Goal: Information Seeking & Learning: Compare options

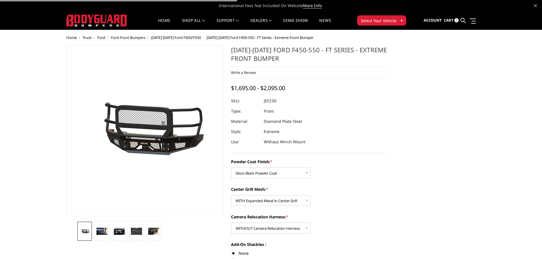
select select "3271"
select select "3273"
select select "3276"
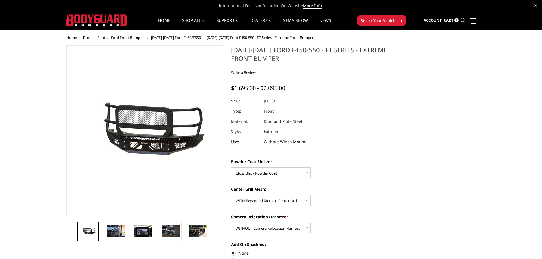
click at [462, 19] on icon at bounding box center [463, 20] width 5 height 5
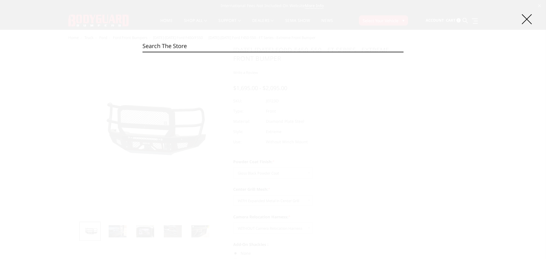
click at [270, 47] on input "Search" at bounding box center [273, 45] width 261 height 11
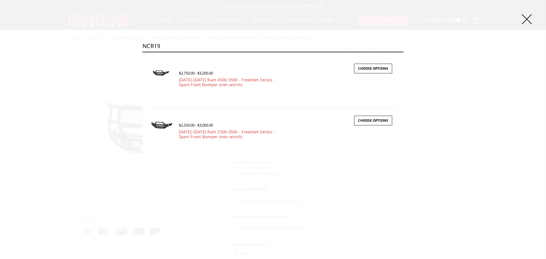
type input "NCR19"
click at [527, 20] on icon at bounding box center [527, 19] width 10 height 10
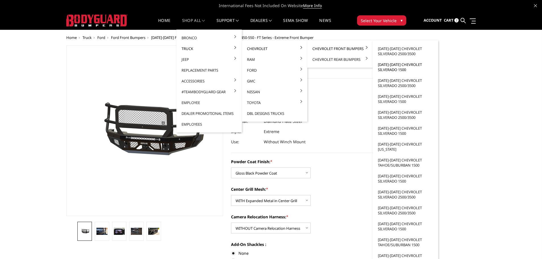
click at [395, 70] on link "[DATE]-[DATE] Chevrolet Silverado 1500" at bounding box center [405, 67] width 61 height 16
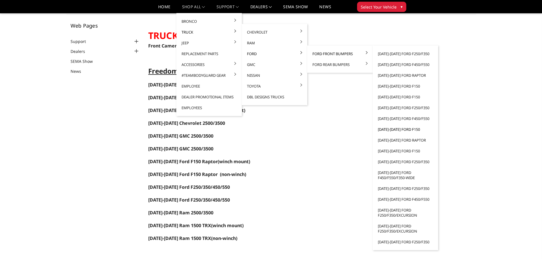
click at [391, 131] on link "[DATE]-[DATE] Ford F150" at bounding box center [405, 129] width 61 height 11
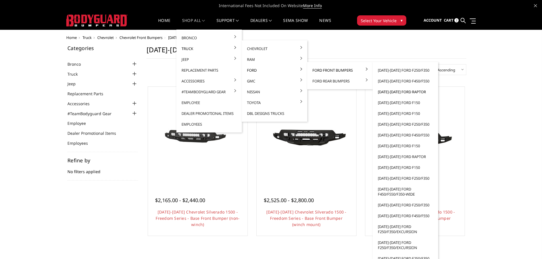
click at [400, 91] on link "[DATE]-[DATE] Ford Raptor" at bounding box center [405, 92] width 61 height 11
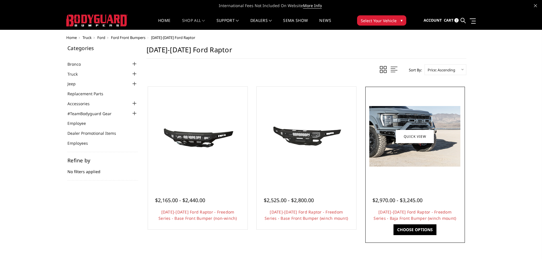
click at [389, 166] on img at bounding box center [414, 136] width 91 height 61
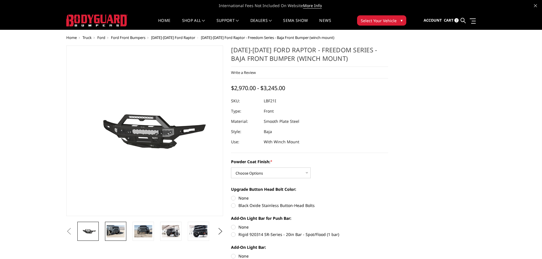
click at [112, 231] on img at bounding box center [116, 231] width 18 height 12
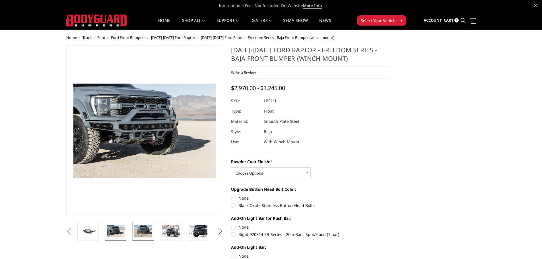
click at [148, 233] on img at bounding box center [143, 231] width 18 height 12
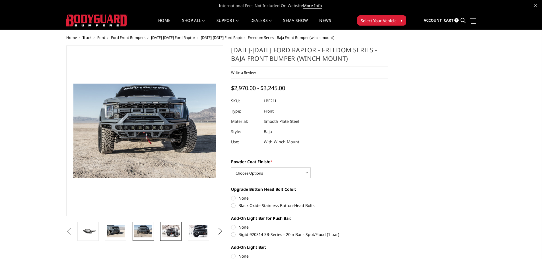
click at [170, 233] on img at bounding box center [171, 231] width 18 height 12
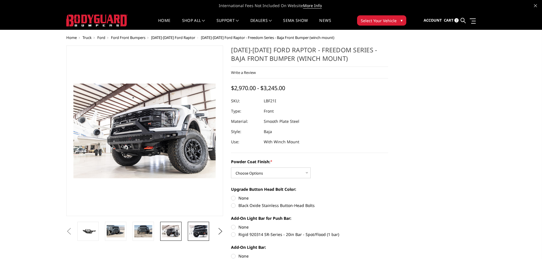
click at [195, 234] on img at bounding box center [199, 231] width 18 height 12
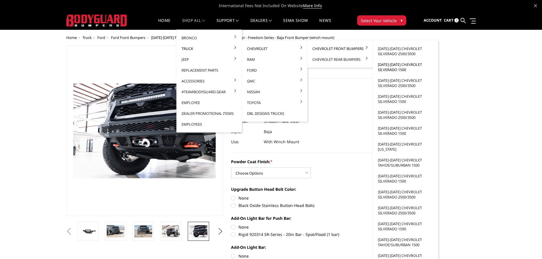
click at [391, 68] on link "[DATE]-[DATE] Chevrolet Silverado 1500" at bounding box center [405, 67] width 61 height 16
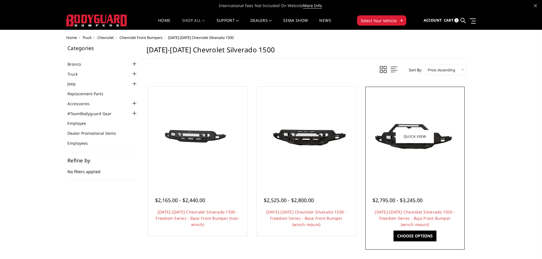
click at [417, 167] on div at bounding box center [415, 136] width 97 height 97
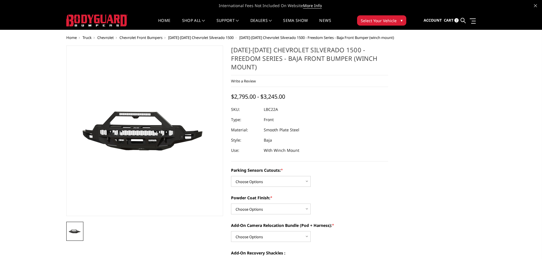
click at [199, 38] on span "[DATE]-[DATE] Chevrolet Silverado 1500" at bounding box center [200, 37] width 65 height 5
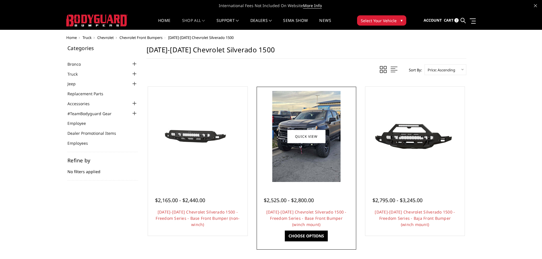
click at [314, 173] on img at bounding box center [306, 136] width 68 height 91
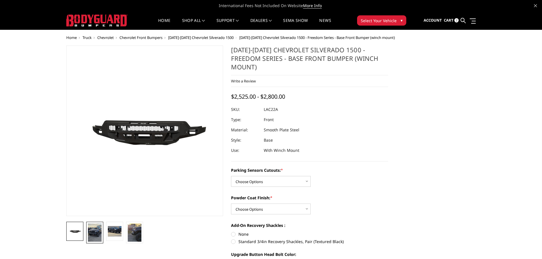
click at [96, 231] on img at bounding box center [95, 233] width 14 height 18
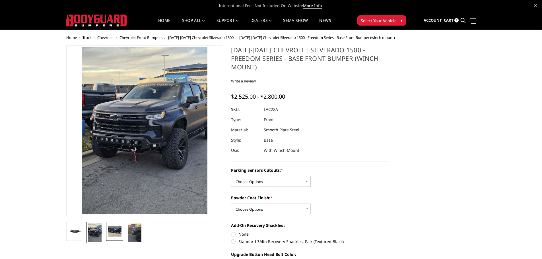
click at [121, 231] on img at bounding box center [115, 231] width 14 height 10
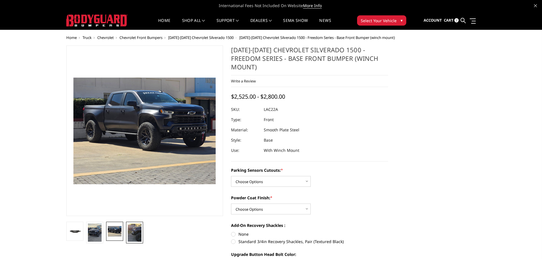
click at [134, 234] on img at bounding box center [135, 233] width 14 height 18
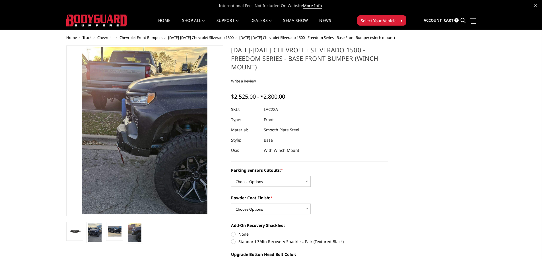
click at [172, 230] on ul at bounding box center [145, 233] width 160 height 22
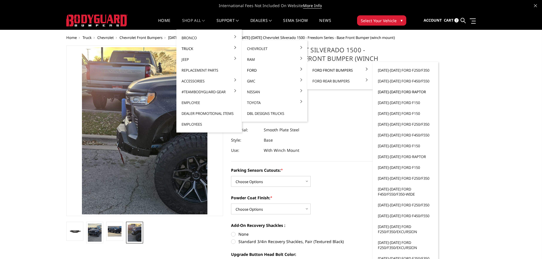
click at [394, 93] on link "[DATE]-[DATE] Ford Raptor" at bounding box center [405, 92] width 61 height 11
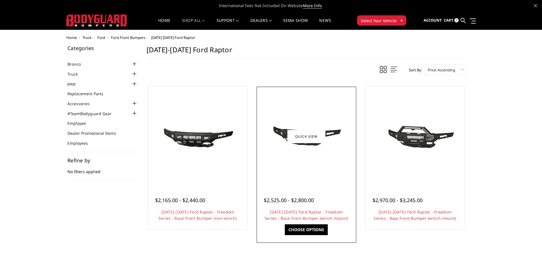
click at [296, 150] on img at bounding box center [306, 136] width 91 height 43
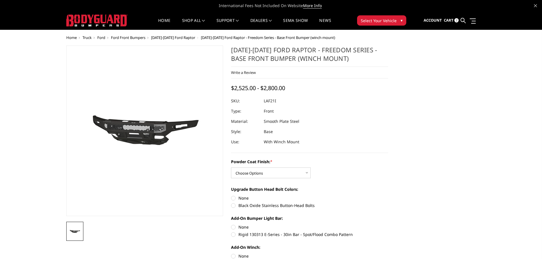
click at [181, 39] on span "[DATE]-[DATE] Ford Raptor" at bounding box center [173, 37] width 44 height 5
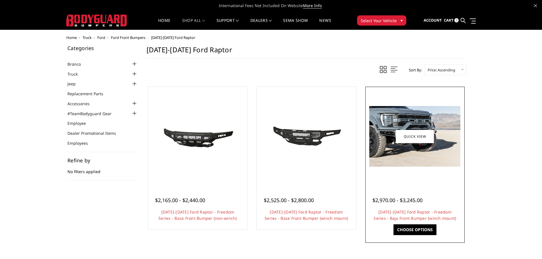
click at [409, 153] on img at bounding box center [414, 136] width 91 height 61
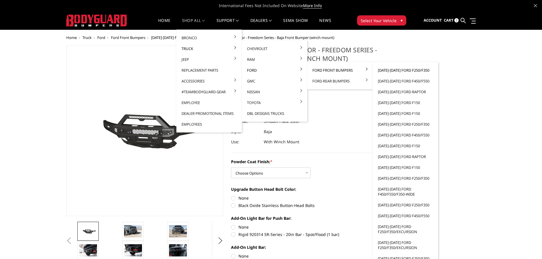
click at [405, 70] on link "[DATE]-[DATE] Ford F250/F350" at bounding box center [405, 70] width 61 height 11
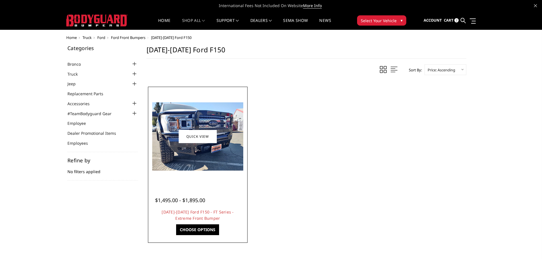
click at [200, 169] on img at bounding box center [197, 136] width 91 height 68
click at [206, 153] on img at bounding box center [197, 136] width 91 height 68
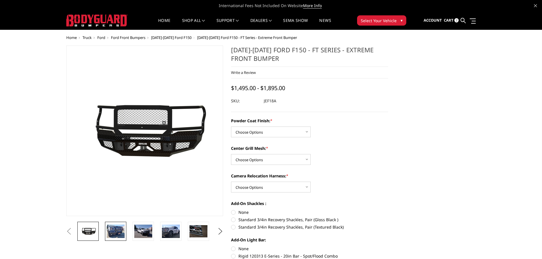
click at [114, 237] on img at bounding box center [116, 231] width 18 height 13
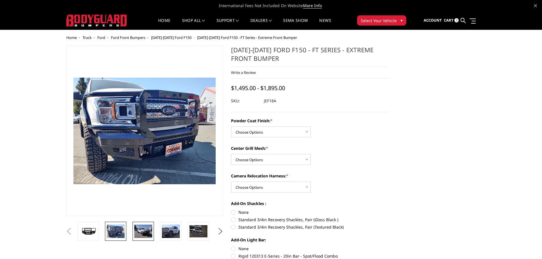
click at [149, 233] on img at bounding box center [143, 231] width 18 height 13
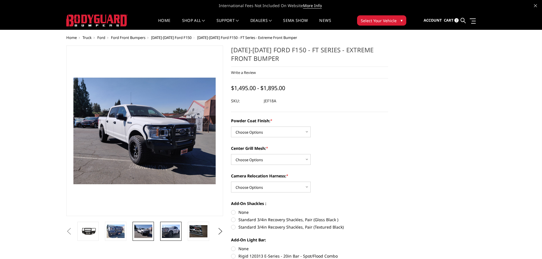
click at [167, 234] on img at bounding box center [171, 231] width 18 height 13
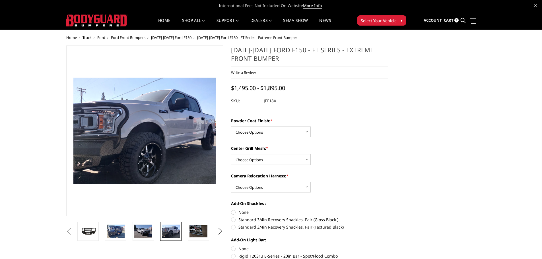
click at [187, 234] on li at bounding box center [201, 231] width 28 height 19
click at [196, 234] on img at bounding box center [199, 231] width 18 height 12
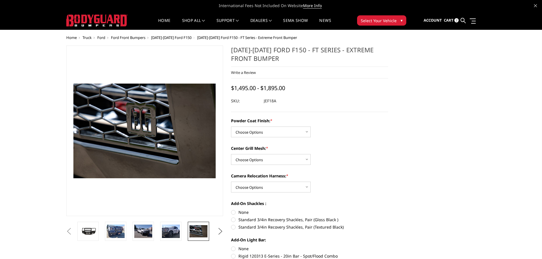
click at [221, 232] on button "Next" at bounding box center [220, 231] width 9 height 9
click at [197, 232] on img at bounding box center [199, 231] width 18 height 12
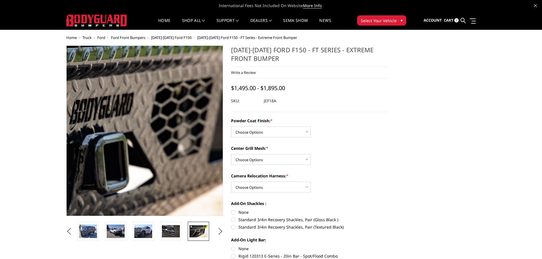
click at [164, 140] on img at bounding box center [119, 127] width 364 height 243
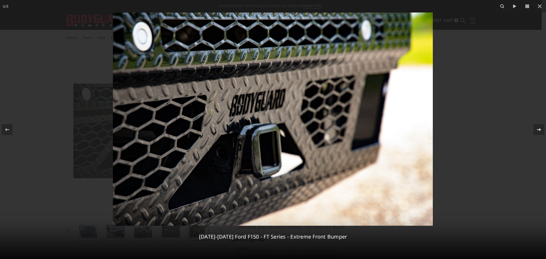
click at [539, 131] on icon at bounding box center [539, 129] width 7 height 7
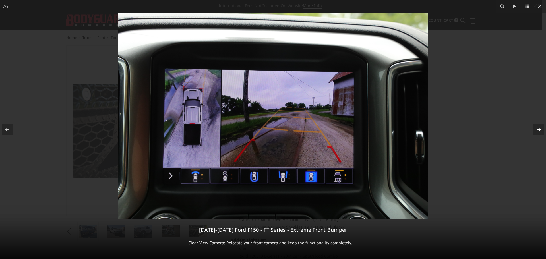
click at [539, 131] on icon at bounding box center [539, 129] width 7 height 7
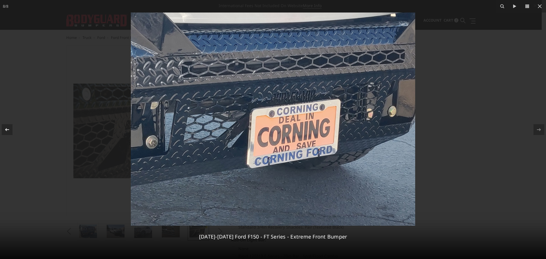
click at [8, 132] on icon at bounding box center [7, 129] width 7 height 7
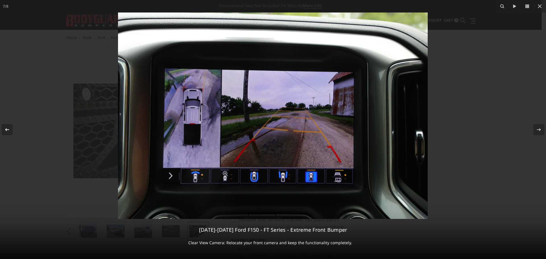
click at [8, 132] on icon at bounding box center [7, 129] width 7 height 7
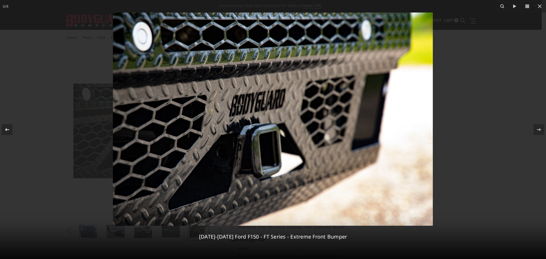
click at [8, 132] on icon at bounding box center [7, 129] width 7 height 7
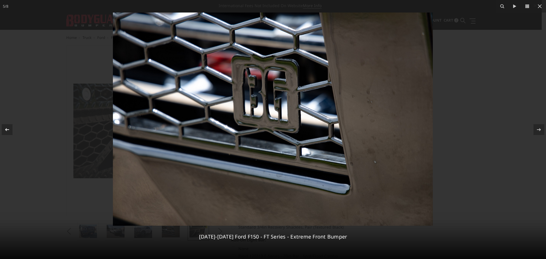
click at [8, 132] on icon at bounding box center [7, 129] width 7 height 7
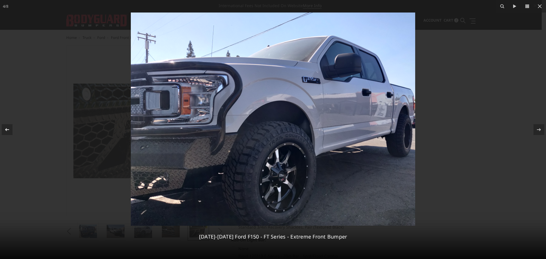
click at [8, 132] on div "4 / 8 2018-2020 Ford F150 - FT Series - Extreme Front Bumper" at bounding box center [273, 129] width 546 height 259
click at [8, 128] on icon at bounding box center [7, 129] width 7 height 7
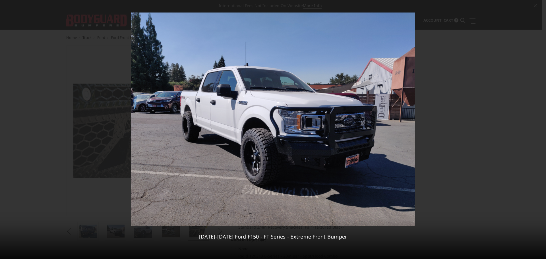
click at [8, 128] on div "3 / 8 2018-2020 Ford F150 - FT Series - Extreme Front Bumper" at bounding box center [273, 129] width 546 height 259
click at [8, 128] on icon at bounding box center [7, 129] width 7 height 7
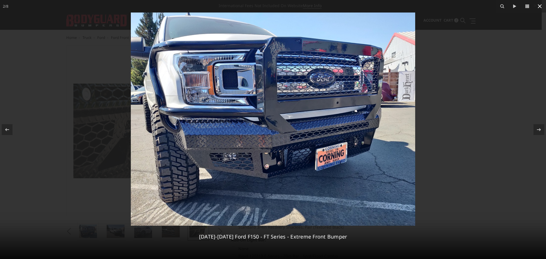
click at [542, 6] on icon at bounding box center [540, 6] width 7 height 7
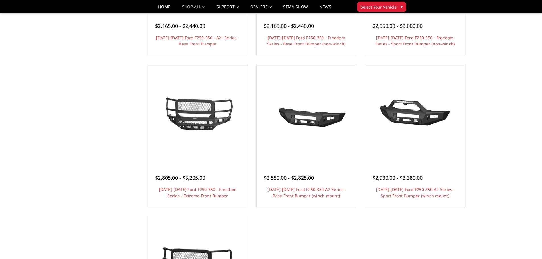
scroll to position [342, 0]
